Goal: Navigation & Orientation: Understand site structure

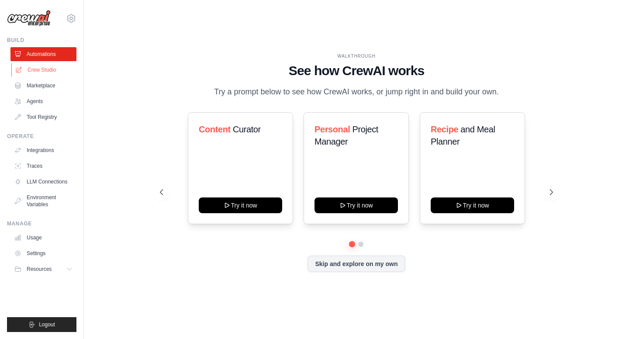
click at [43, 72] on link "Crew Studio" at bounding box center [44, 70] width 66 height 14
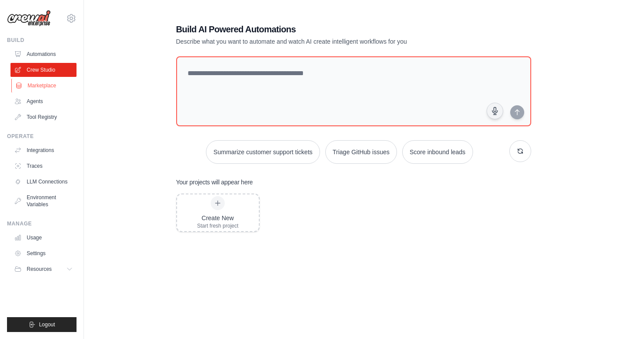
click at [31, 85] on link "Marketplace" at bounding box center [44, 86] width 66 height 14
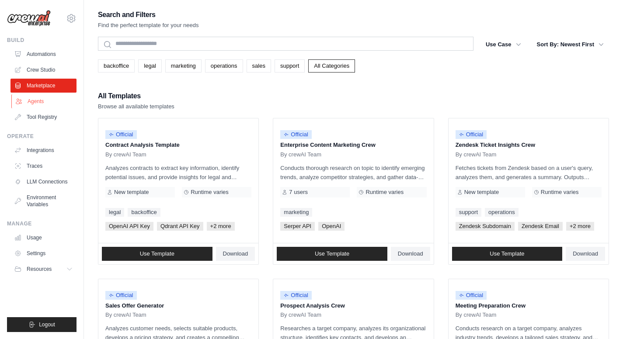
click at [43, 101] on link "Agents" at bounding box center [44, 101] width 66 height 14
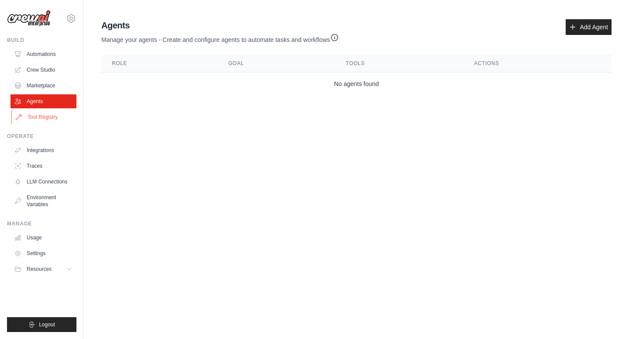
click at [63, 113] on link "Tool Registry" at bounding box center [44, 117] width 66 height 14
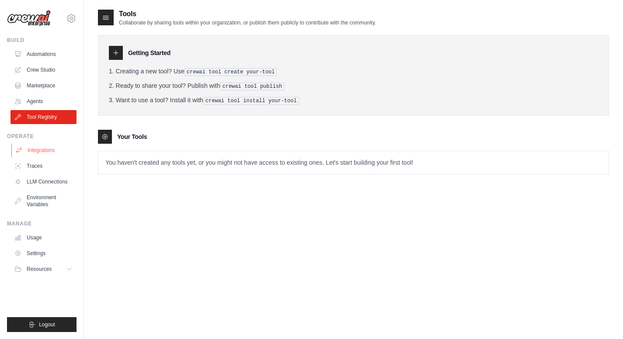
click at [54, 153] on link "Integrations" at bounding box center [44, 150] width 66 height 14
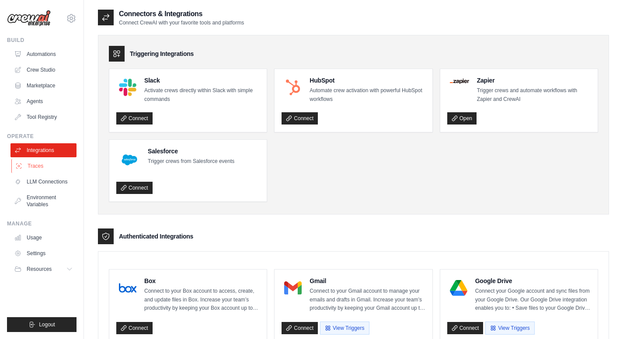
click at [49, 164] on link "Traces" at bounding box center [44, 166] width 66 height 14
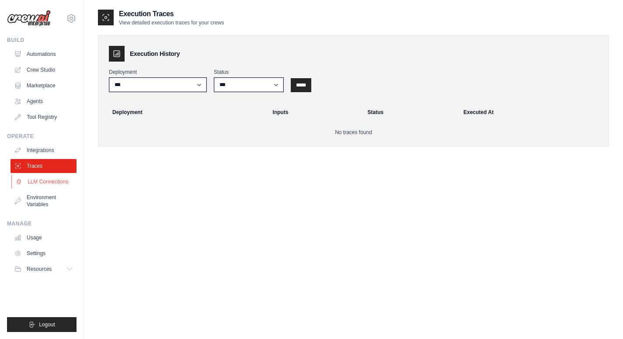
click at [52, 178] on link "LLM Connections" at bounding box center [44, 182] width 66 height 14
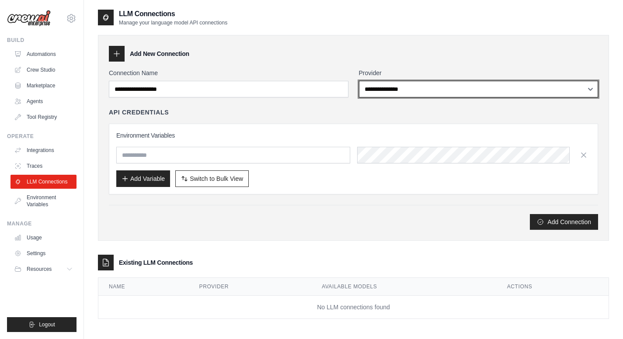
click at [431, 85] on select "**********" at bounding box center [479, 89] width 240 height 17
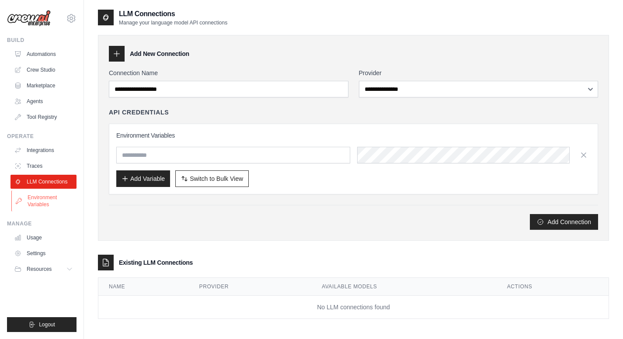
click at [44, 198] on link "Environment Variables" at bounding box center [44, 201] width 66 height 21
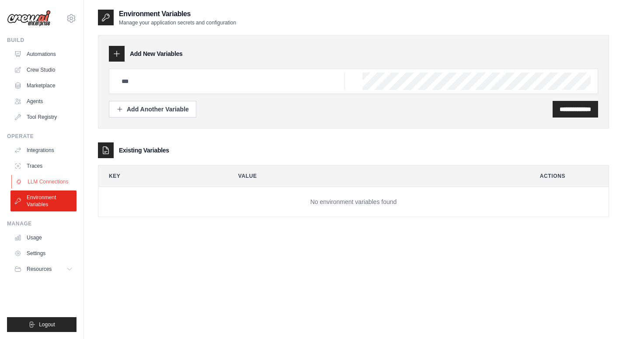
click at [47, 185] on link "LLM Connections" at bounding box center [44, 182] width 66 height 14
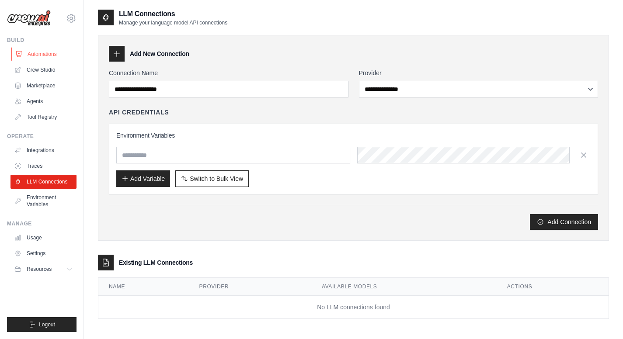
click at [45, 53] on link "Automations" at bounding box center [44, 54] width 66 height 14
